Goal: Transaction & Acquisition: Purchase product/service

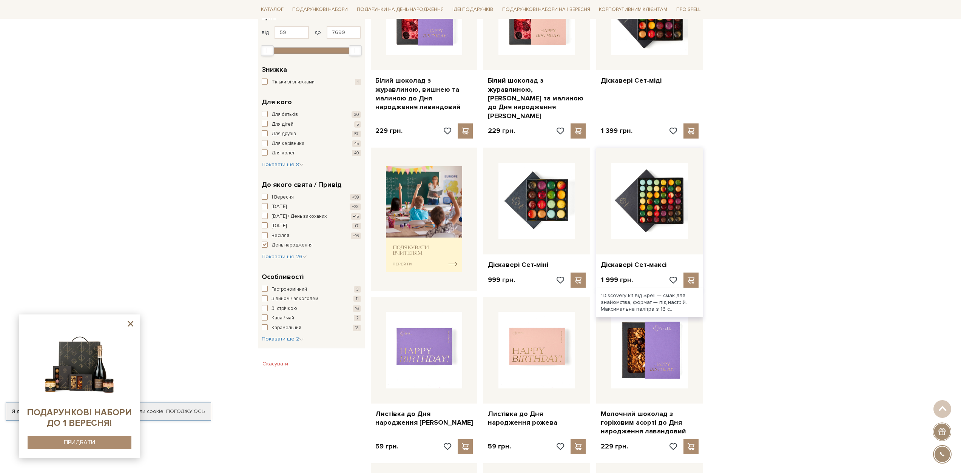
scroll to position [189, 0]
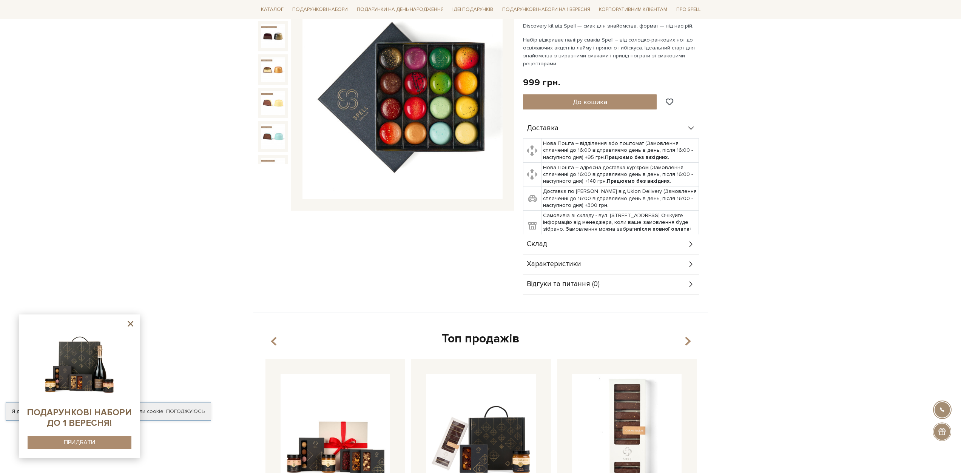
scroll to position [113, 0]
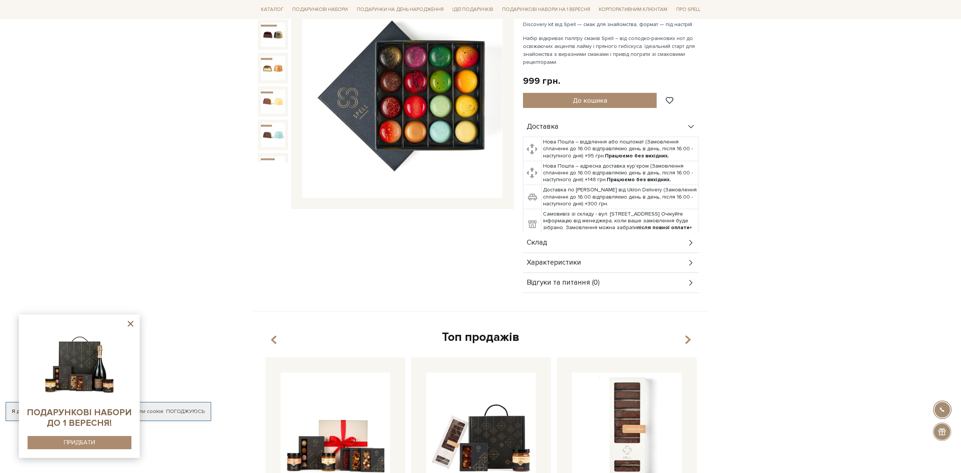
click at [660, 241] on div "Склад" at bounding box center [611, 243] width 176 height 20
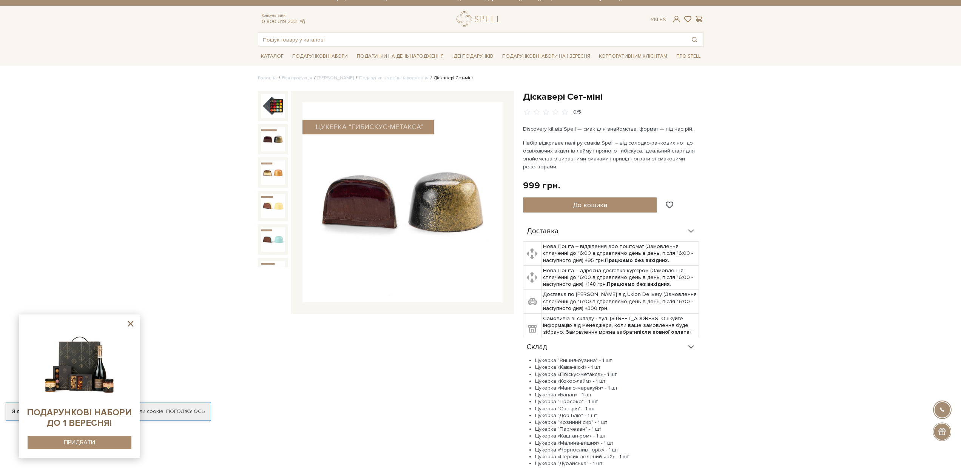
scroll to position [0, 0]
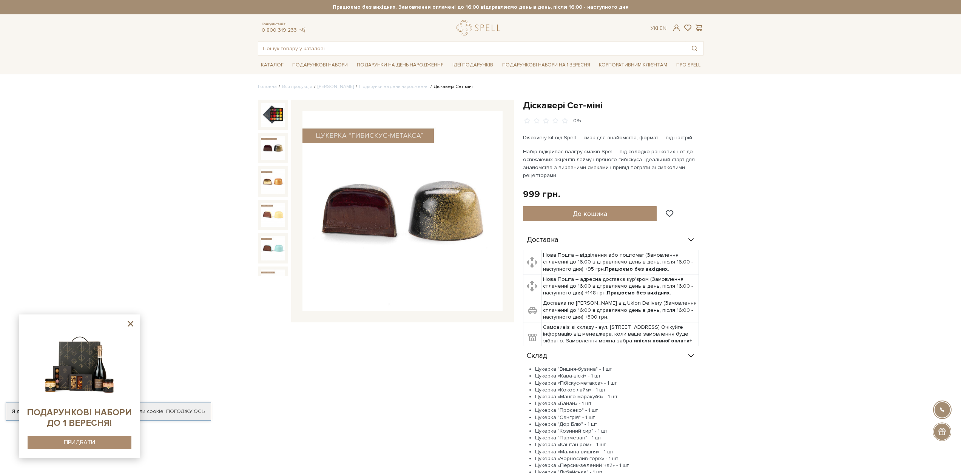
click at [76, 361] on img at bounding box center [79, 361] width 77 height 77
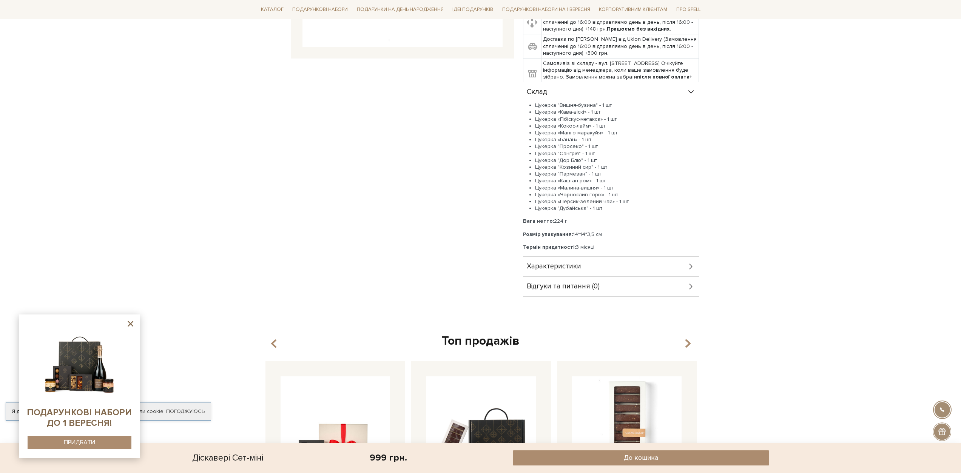
scroll to position [264, 0]
click at [693, 266] on icon at bounding box center [691, 266] width 8 height 8
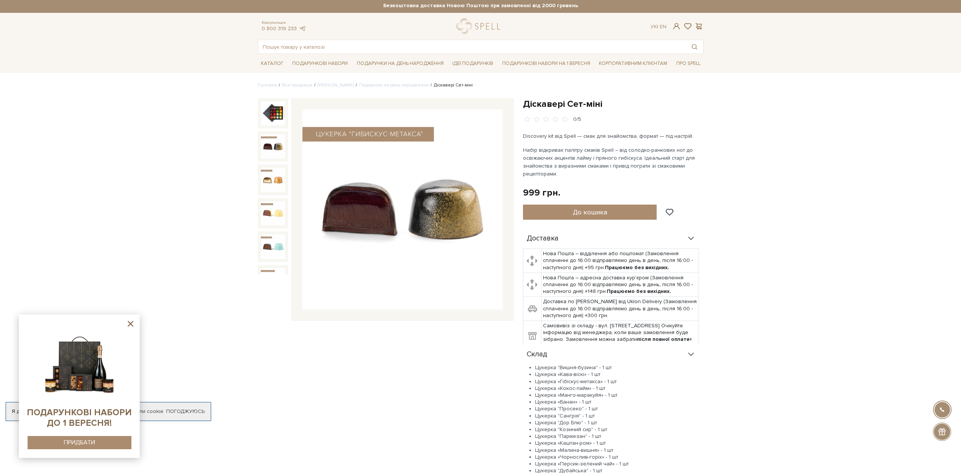
scroll to position [0, 0]
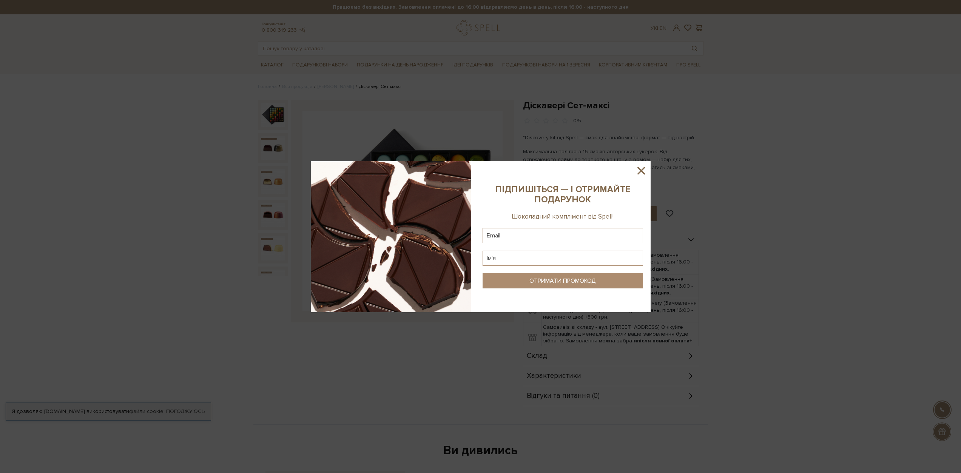
click at [637, 170] on icon at bounding box center [641, 170] width 13 height 13
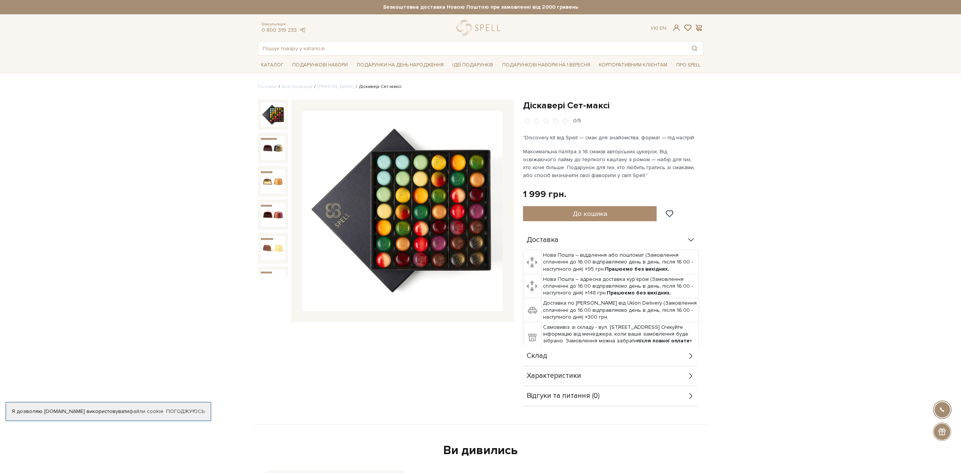
click at [655, 359] on div "Склад" at bounding box center [611, 356] width 176 height 20
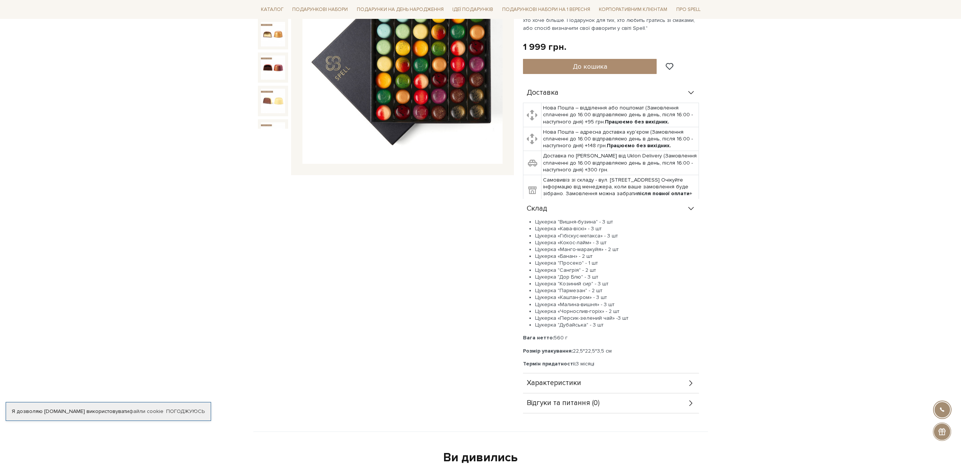
scroll to position [189, 0]
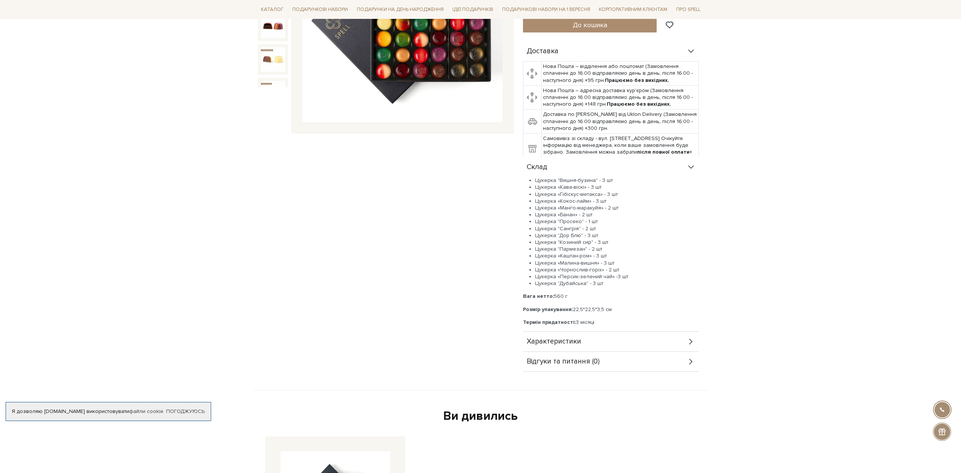
click at [673, 347] on div "Характеристики" at bounding box center [611, 342] width 176 height 20
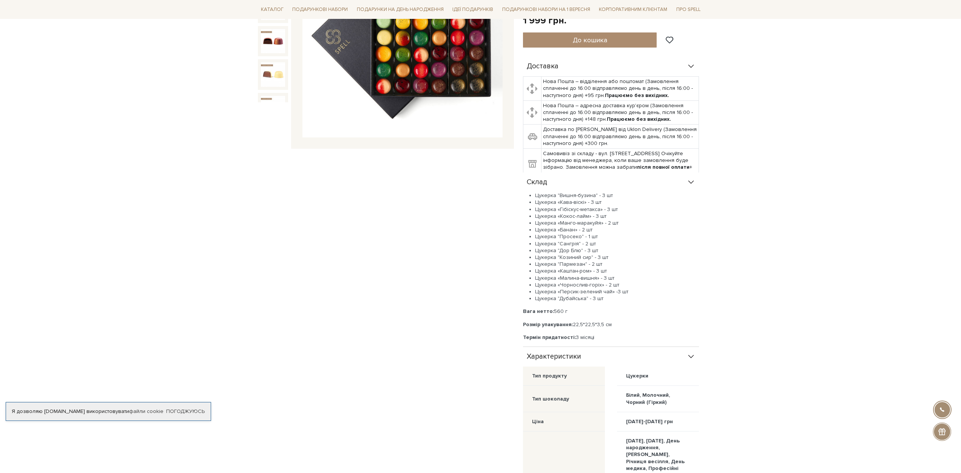
scroll to position [0, 0]
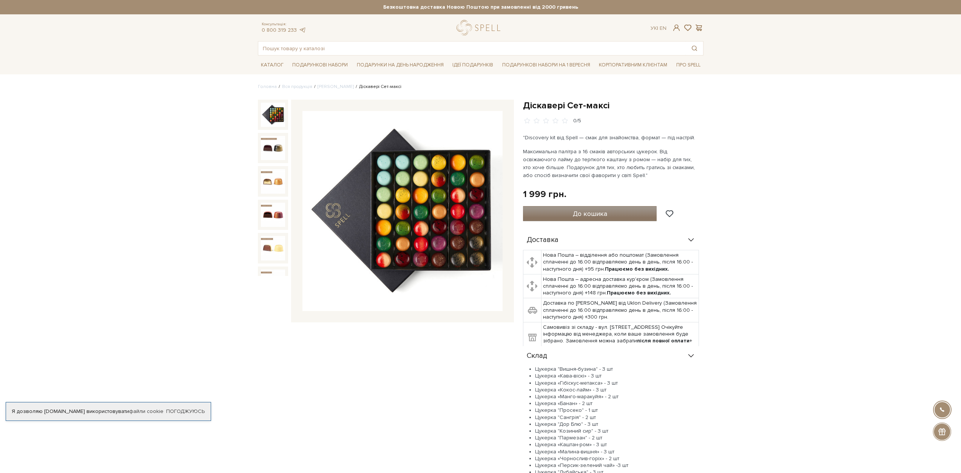
click at [606, 216] on span "До кошика" at bounding box center [590, 214] width 34 height 8
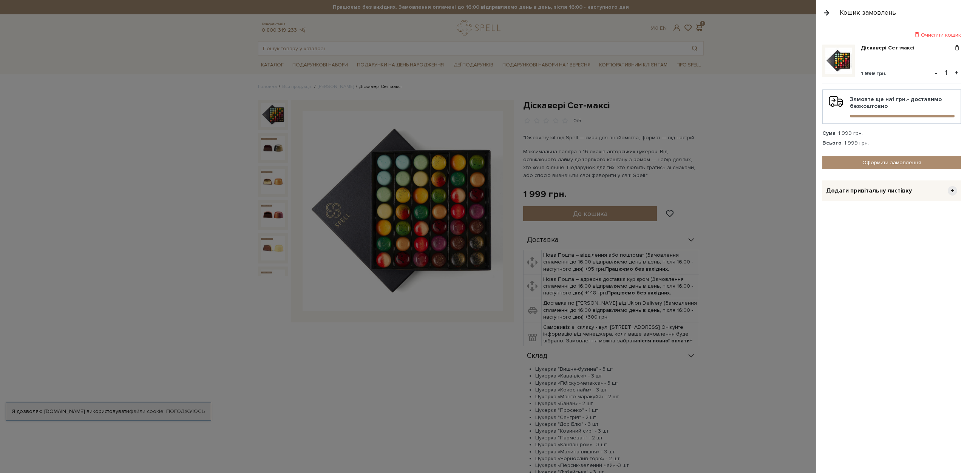
click at [949, 189] on span "+" at bounding box center [952, 190] width 9 height 9
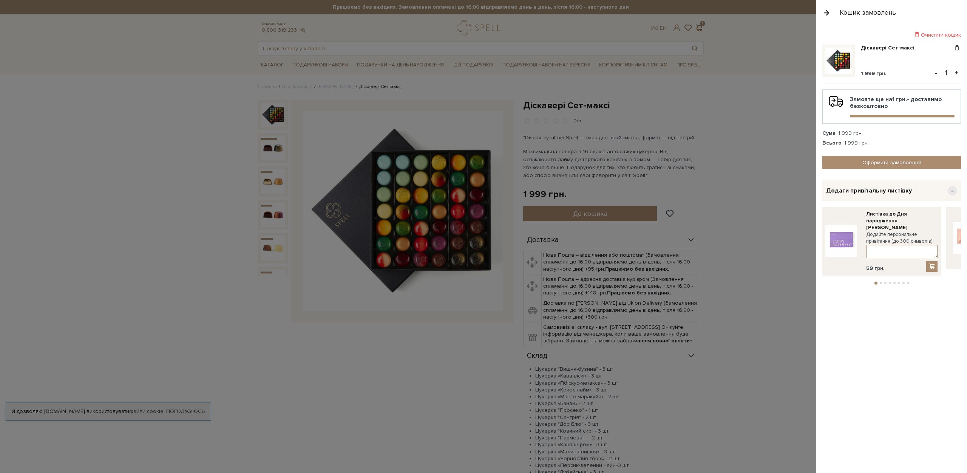
click at [882, 246] on textarea at bounding box center [901, 251] width 71 height 13
click at [953, 193] on span "−" at bounding box center [952, 190] width 9 height 9
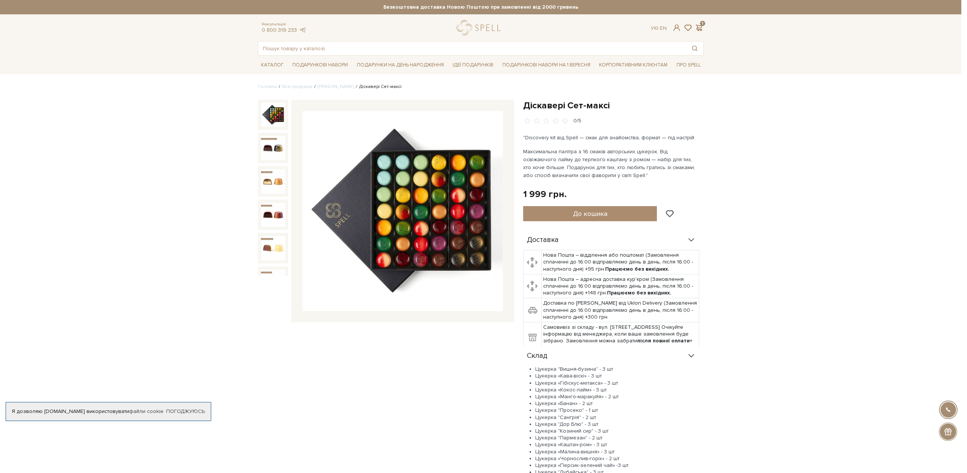
click at [785, 198] on div at bounding box center [483, 236] width 967 height 473
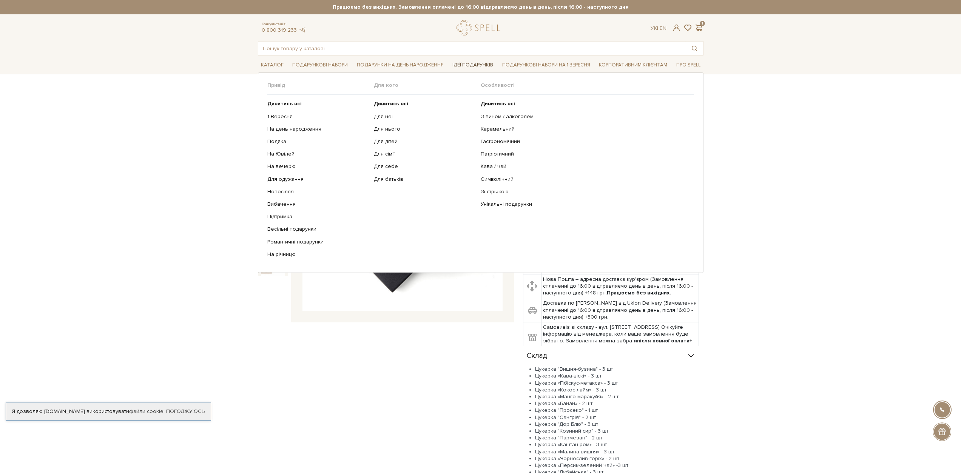
click at [486, 64] on link "Ідеї подарунків" at bounding box center [472, 65] width 47 height 12
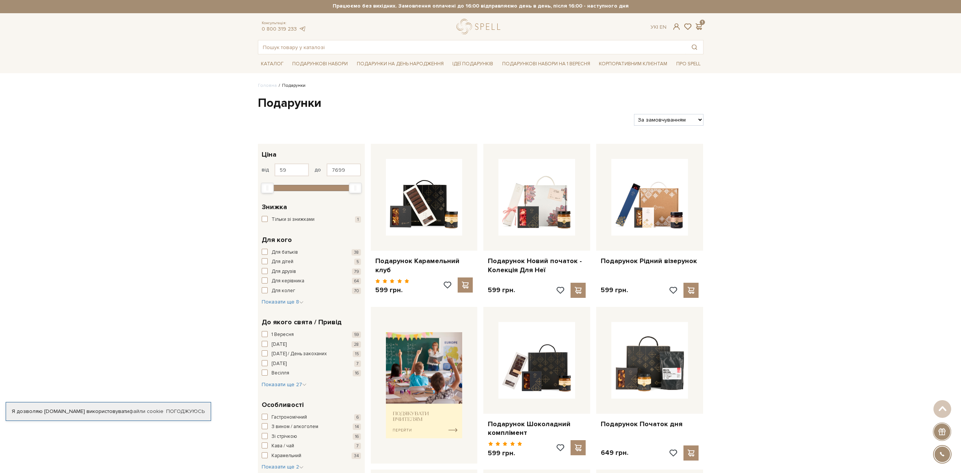
scroll to position [0, 0]
click at [372, 46] on input "text" at bounding box center [472, 48] width 428 height 14
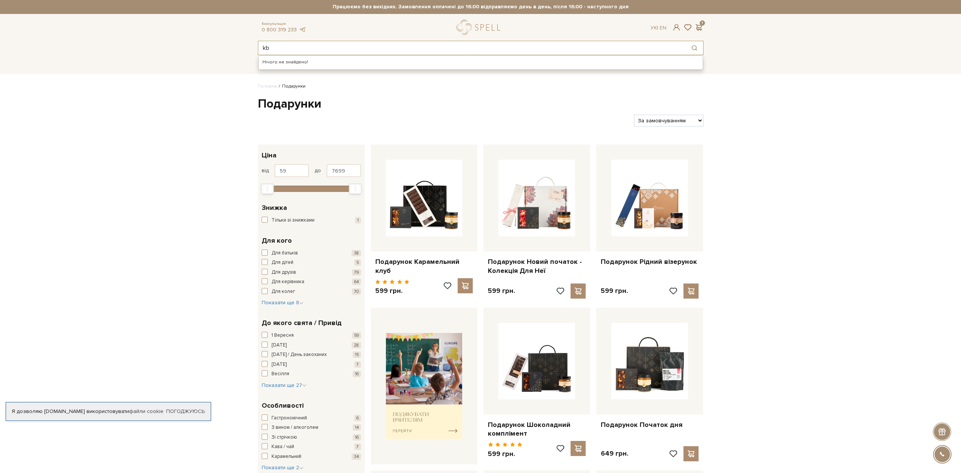
type input "k"
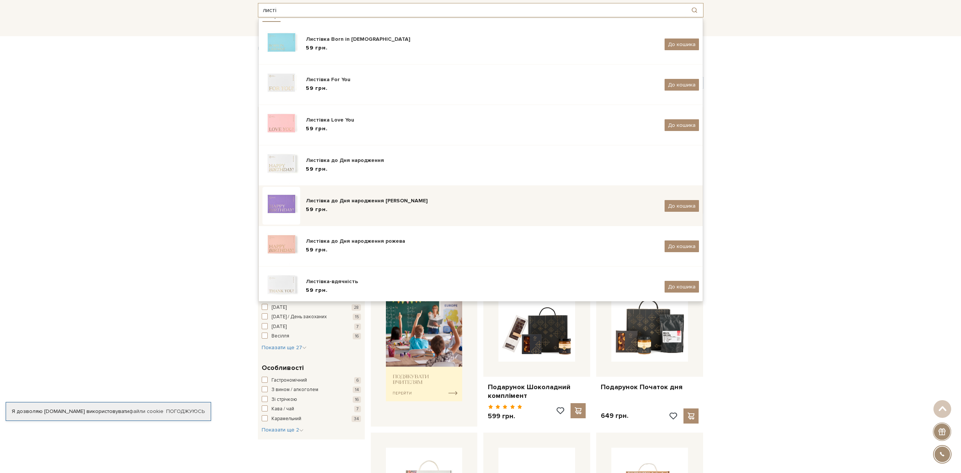
scroll to position [15, 0]
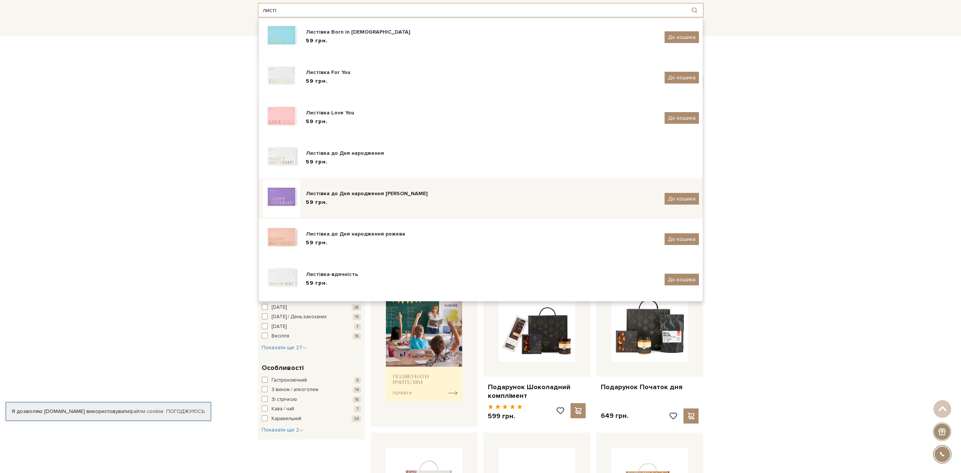
type input "листі"
click at [381, 202] on div "59 грн." at bounding box center [482, 203] width 353 height 8
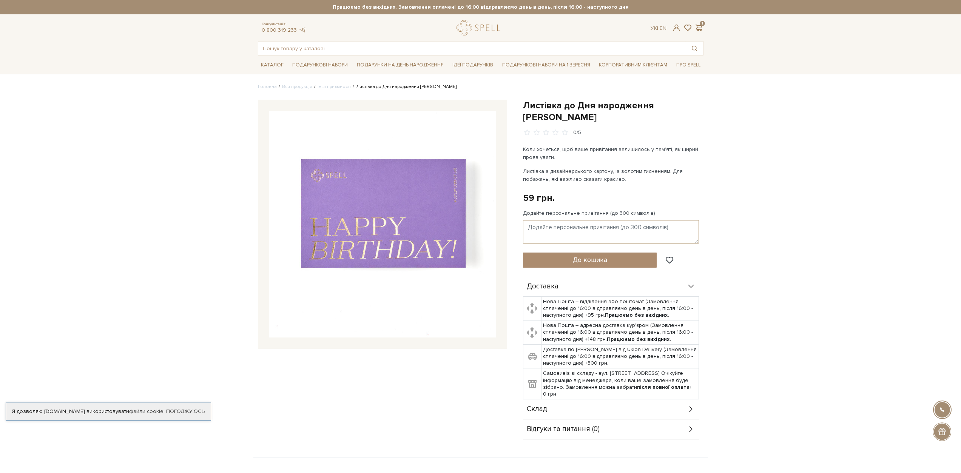
click at [549, 220] on textarea "Додайте персональне привітання (до 300 символів)" at bounding box center [611, 231] width 176 height 23
paste textarea "[PERSON_NAME], з Днем народження! Дякую за тепло, підтримку й любов, які ти щод…"
drag, startPoint x: 551, startPoint y: 215, endPoint x: 520, endPoint y: 215, distance: 31.0
click at [520, 215] on div "Листівка до Дня народження лавандова 0/5 Коли хочеться, щоб ваше привітання зал…" at bounding box center [614, 270] width 190 height 340
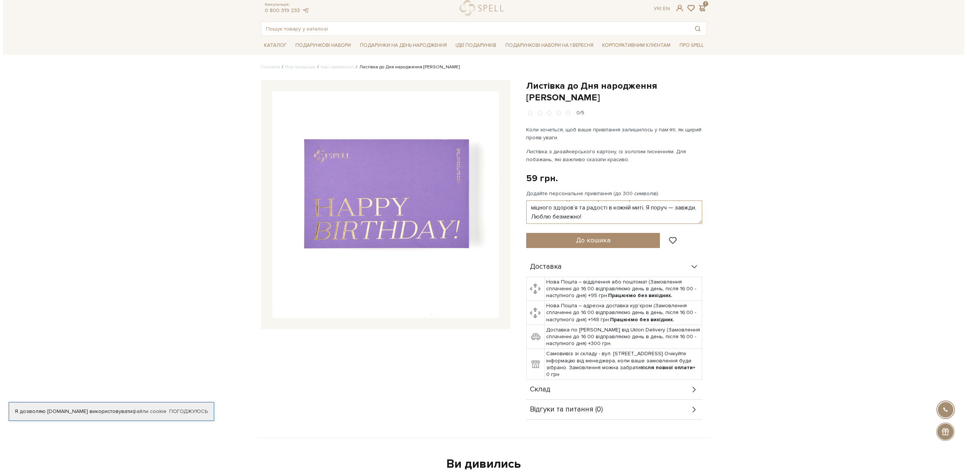
scroll to position [38, 0]
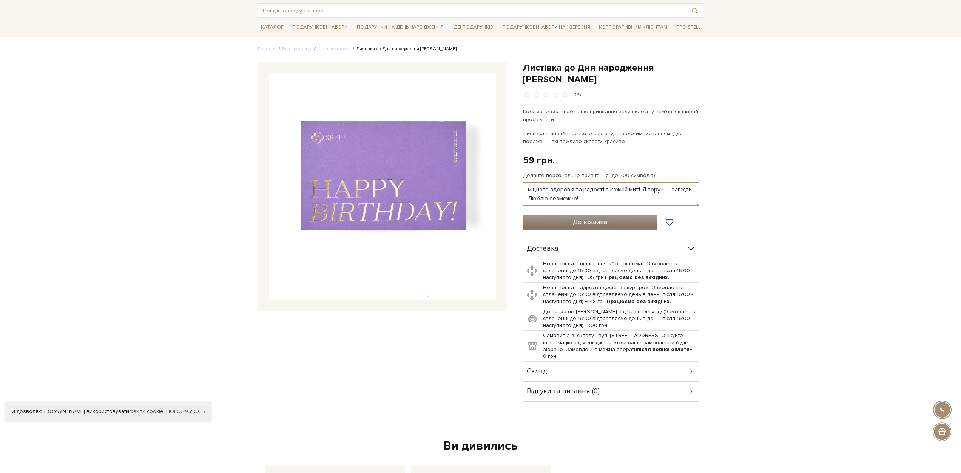
type textarea "Ваня, з Днем народження! Дякую за тепло, підтримку й любов, які ти щодня даруєш…"
click at [575, 218] on span "До кошика" at bounding box center [590, 222] width 34 height 8
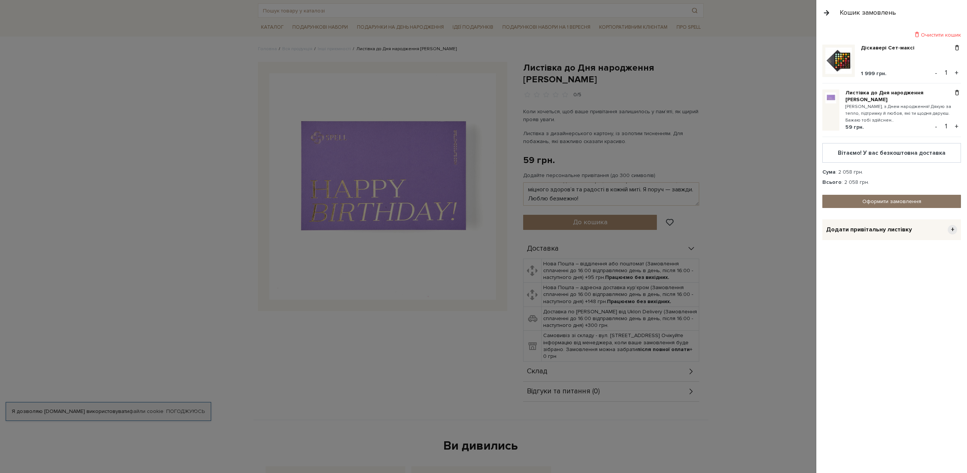
click at [899, 201] on link "Оформити замовлення" at bounding box center [891, 201] width 139 height 13
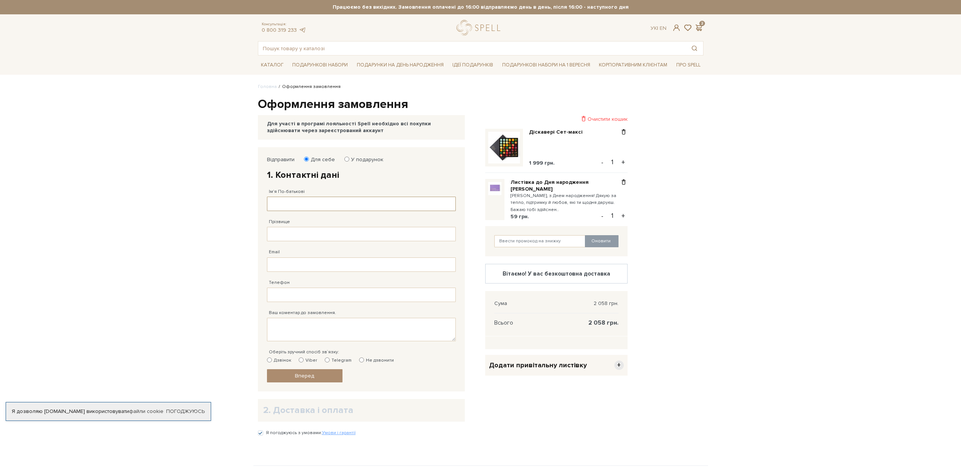
click at [282, 204] on input "Ім'я По-батькові" at bounding box center [361, 204] width 189 height 14
type input "[PERSON_NAME]"
type input "[EMAIL_ADDRESS][DOMAIN_NAME]"
type input "[PHONE_NUMBER]"
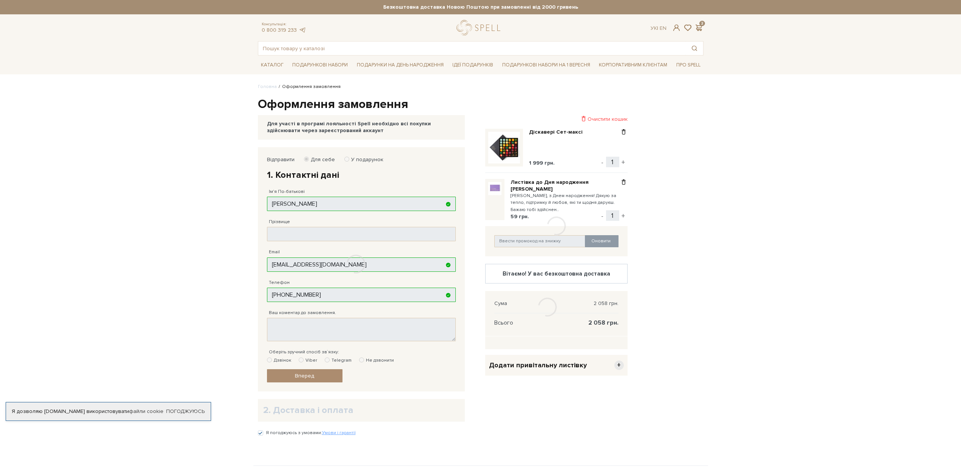
click at [308, 232] on div at bounding box center [356, 264] width 196 height 234
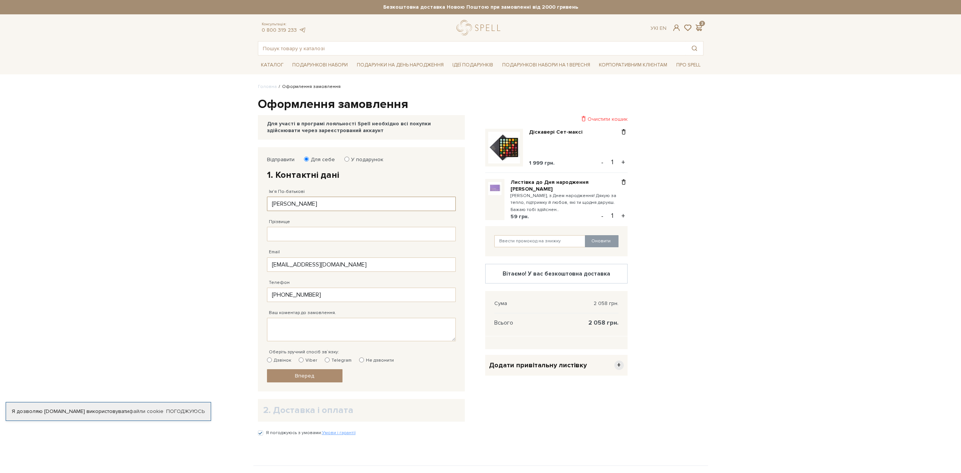
type input "[PHONE_NUMBER]"
click at [306, 233] on input "Прізвище" at bounding box center [361, 234] width 189 height 14
click at [291, 237] on input "[PERSON_NAME]" at bounding box center [361, 234] width 189 height 14
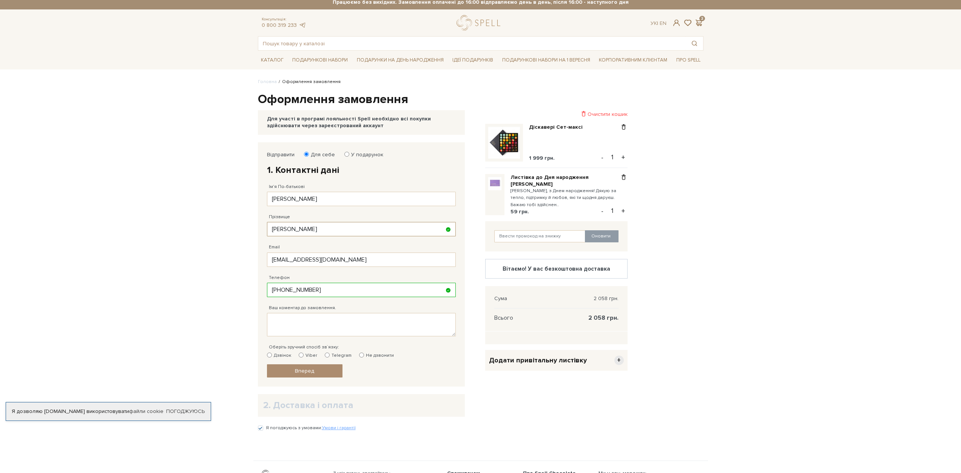
scroll to position [38, 0]
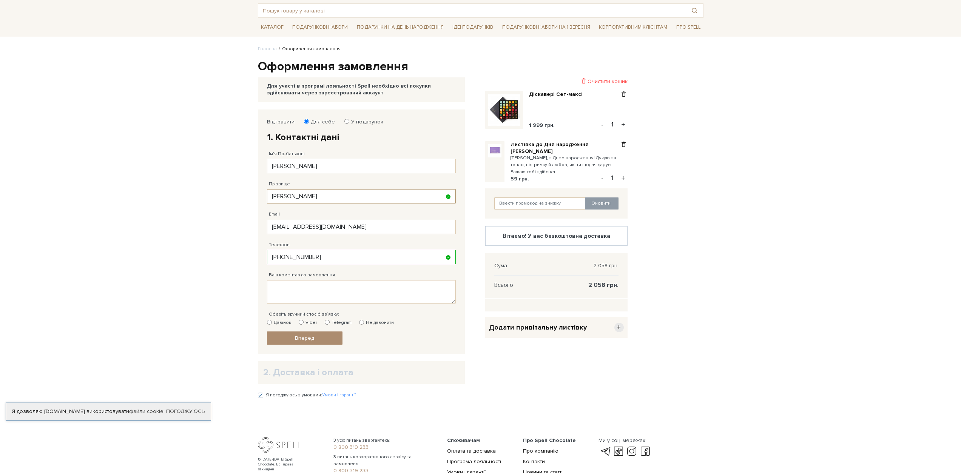
type input "[PERSON_NAME]"
click at [308, 324] on label "Viber" at bounding box center [308, 323] width 19 height 7
click at [304, 324] on input "Viber" at bounding box center [301, 322] width 5 height 5
radio input "true"
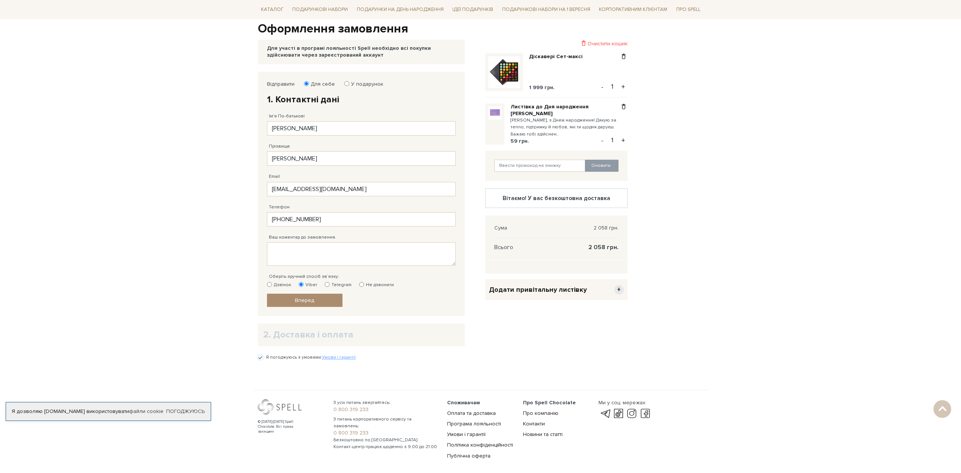
scroll to position [111, 0]
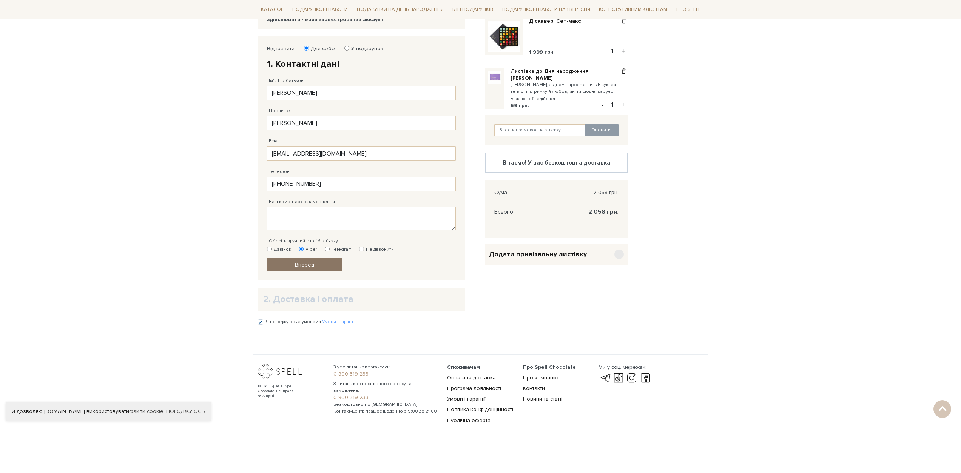
click at [324, 266] on link "Вперед" at bounding box center [305, 264] width 76 height 13
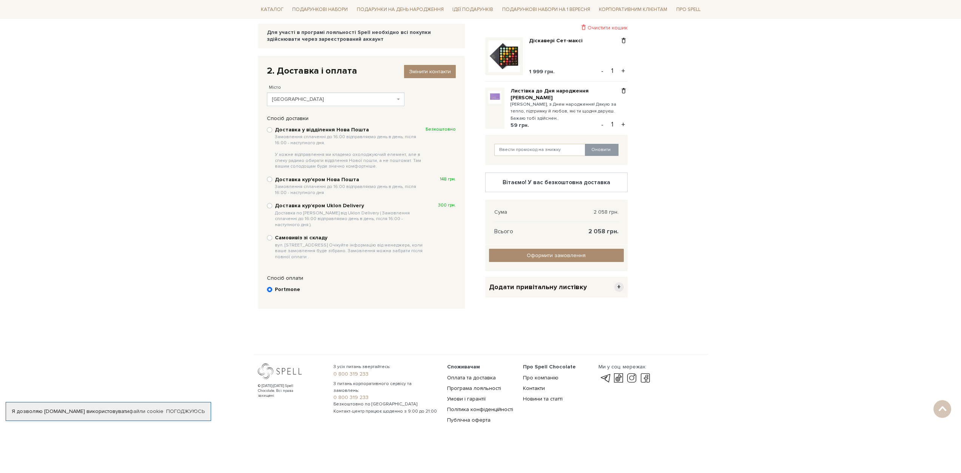
scroll to position [91, 0]
click at [301, 128] on b "Доставка у відділення Нова Пошта Замовлення сплаченні до 16:00 відправляємо ден…" at bounding box center [350, 148] width 151 height 43
click at [272, 128] on input "Доставка у відділення Нова Пошта Замовлення сплаченні до 16:00 відправляємо ден…" at bounding box center [269, 129] width 5 height 5
radio input "true"
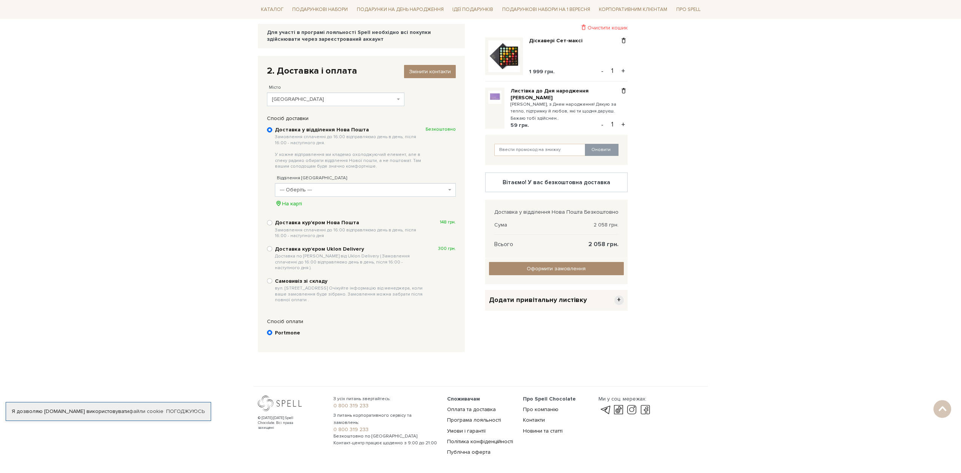
click at [332, 193] on span "--- Оберіть ---" at bounding box center [363, 190] width 167 height 8
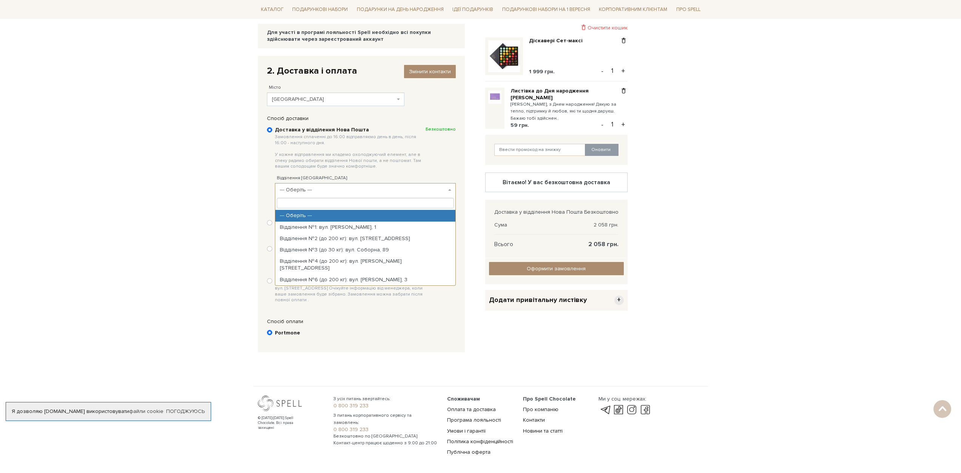
click at [351, 176] on div "Відділення [GEOGRAPHIC_DATA] --- Оберіть --- Відділення №1: вул. [PERSON_NAME],…" at bounding box center [365, 187] width 181 height 40
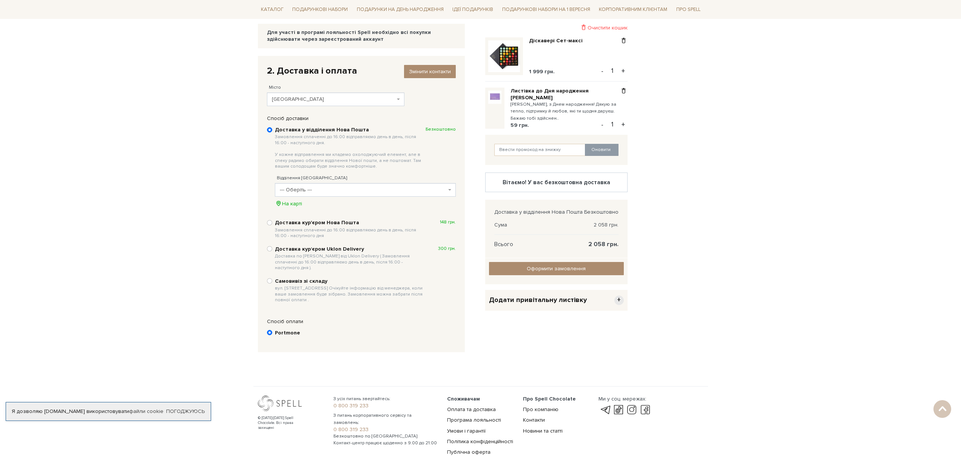
click at [340, 193] on span "--- Оберіть ---" at bounding box center [363, 190] width 167 height 8
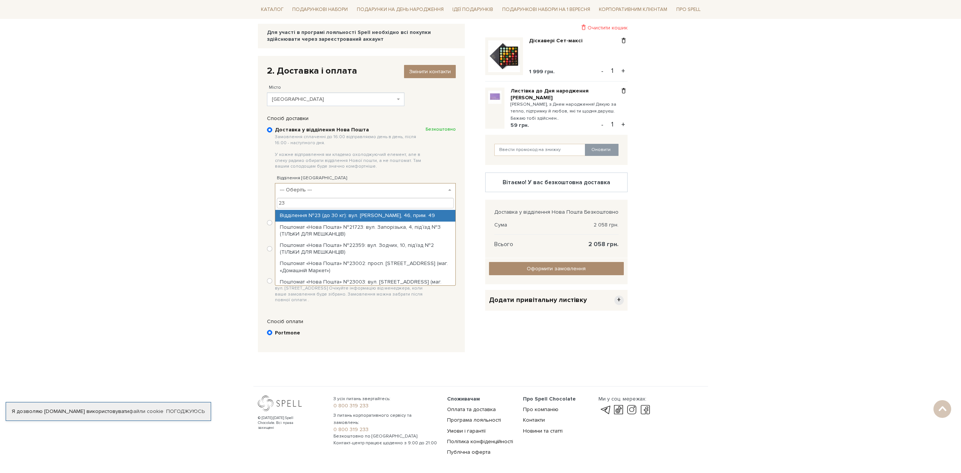
type input "23"
select select "Відділення №23 (до 30 кг): вул. [PERSON_NAME], 46, прим. 49"
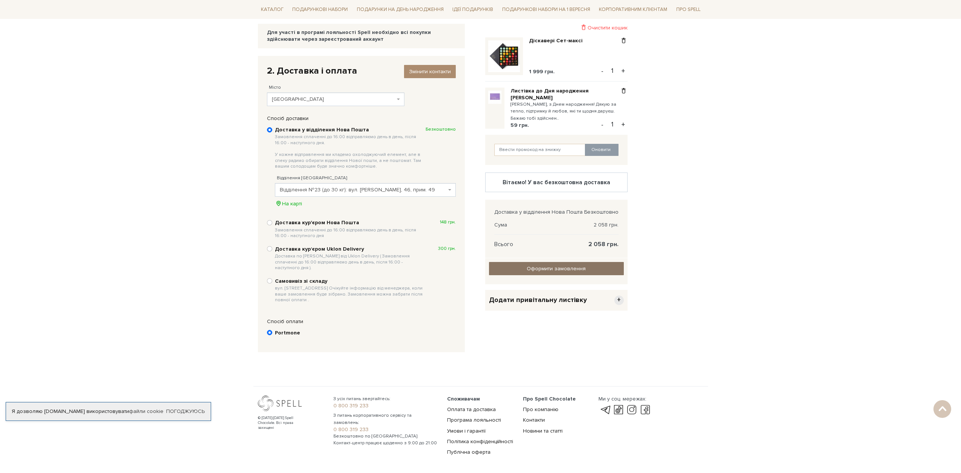
click at [578, 273] on input "Оформити замовлення" at bounding box center [556, 268] width 135 height 13
